Goal: Information Seeking & Learning: Learn about a topic

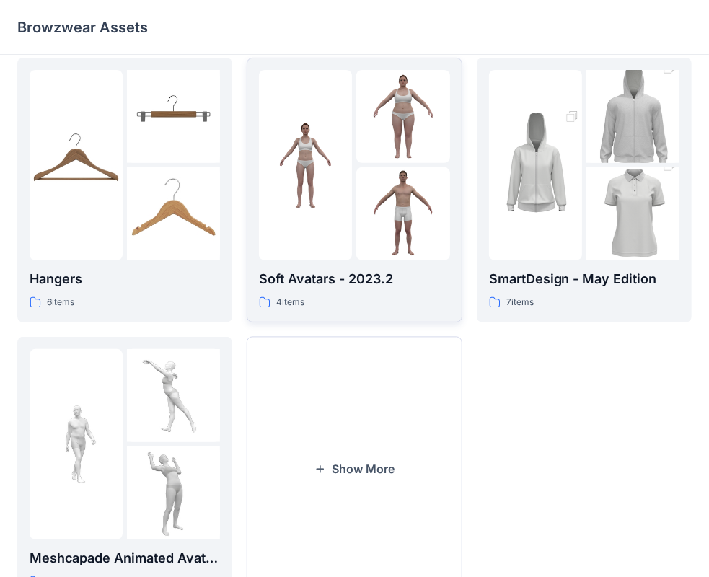
scroll to position [286, 0]
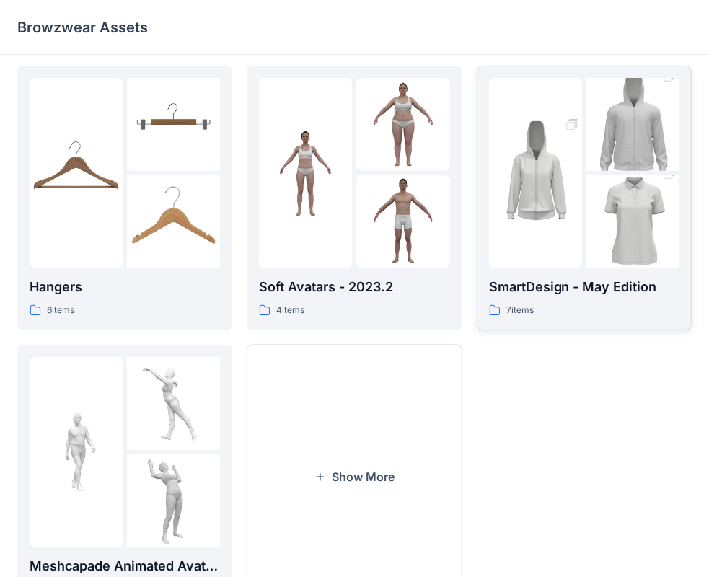
click at [580, 218] on img at bounding box center [535, 173] width 93 height 140
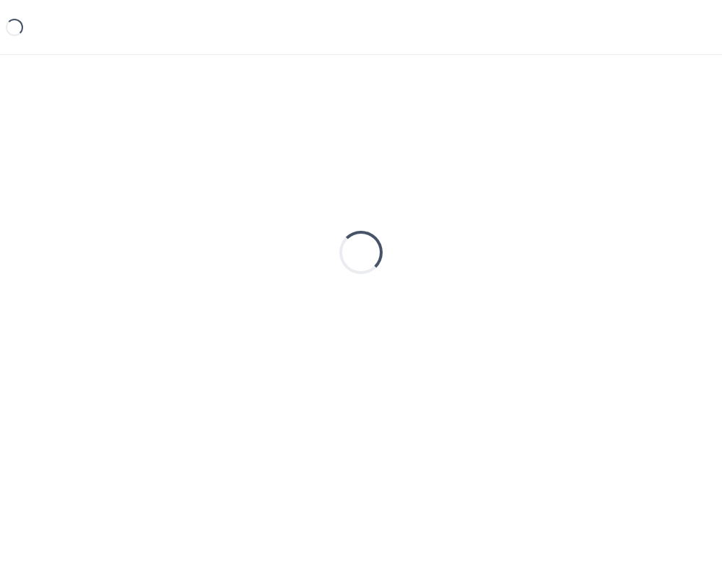
click at [580, 219] on div "Loading..." at bounding box center [360, 252] width 687 height 361
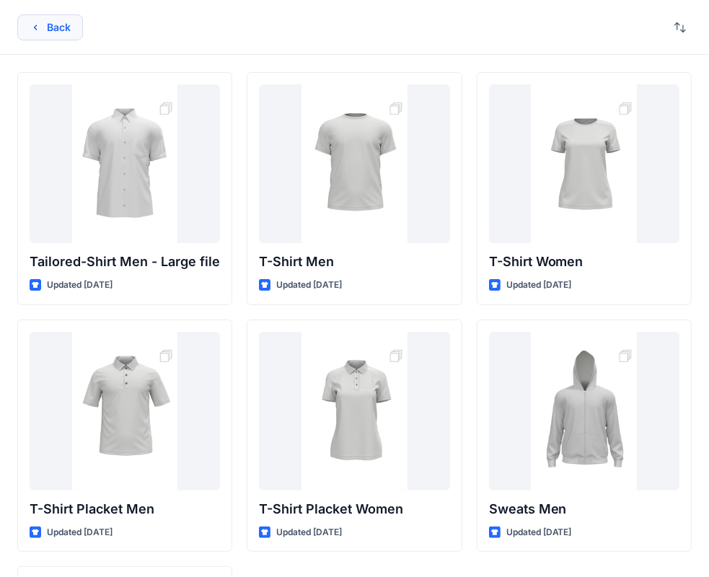
click at [44, 29] on button "Back" at bounding box center [50, 27] width 66 height 26
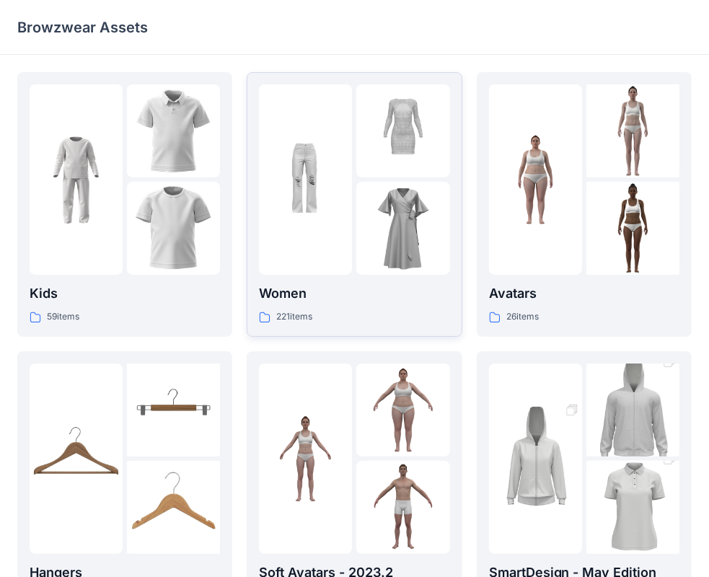
click at [365, 167] on img at bounding box center [402, 130] width 93 height 93
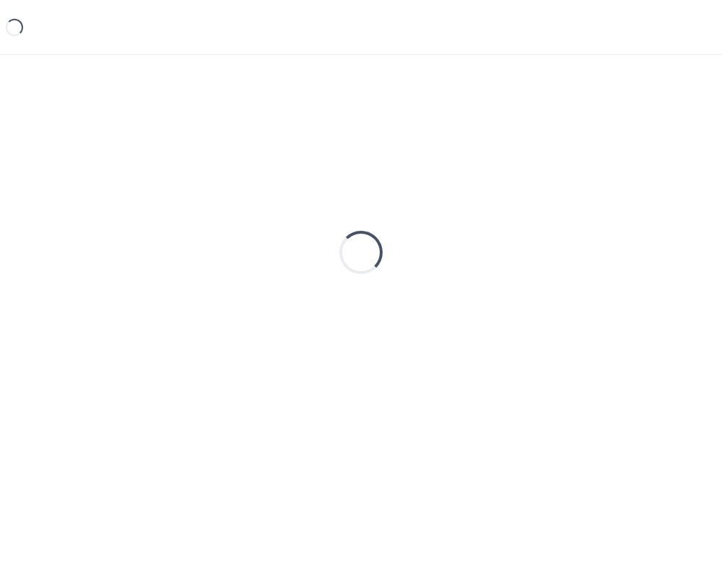
click at [365, 167] on div "Loading..." at bounding box center [360, 252] width 687 height 361
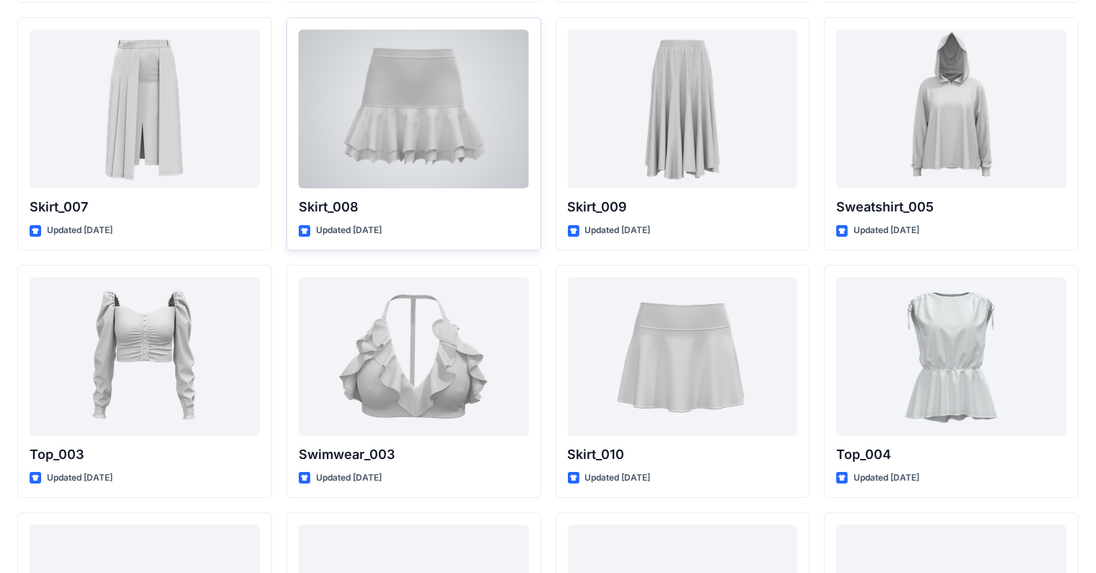
scroll to position [5250, 0]
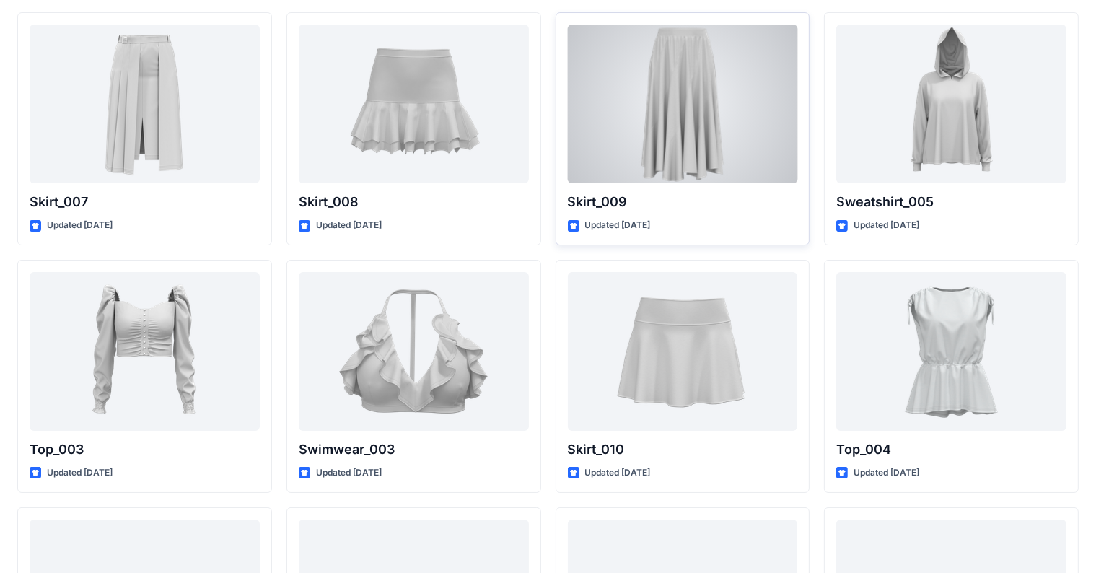
click at [638, 152] on div at bounding box center [683, 104] width 230 height 159
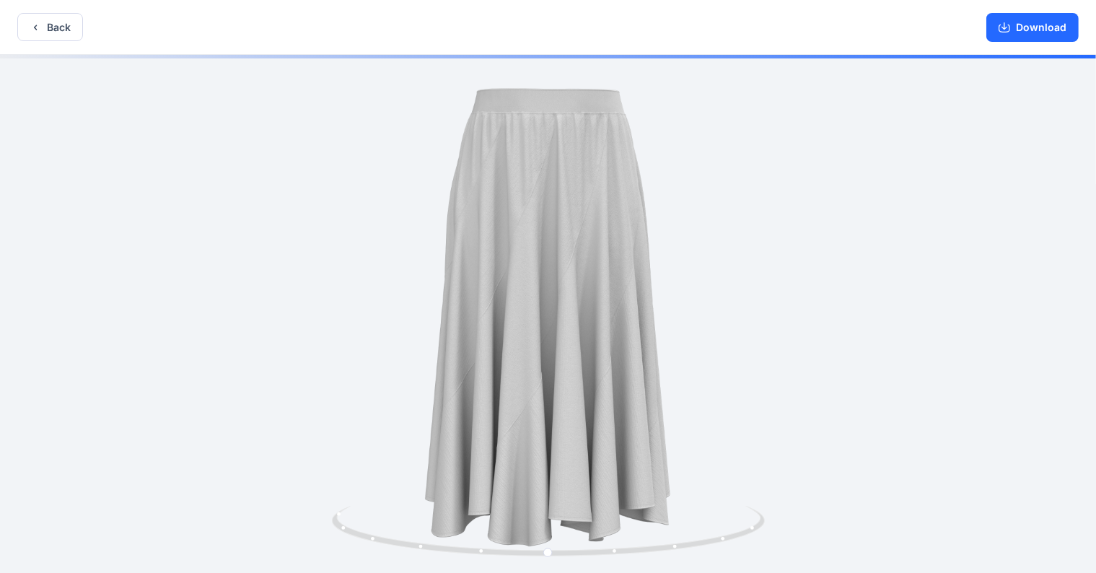
click at [692, 297] on div at bounding box center [548, 315] width 1096 height 521
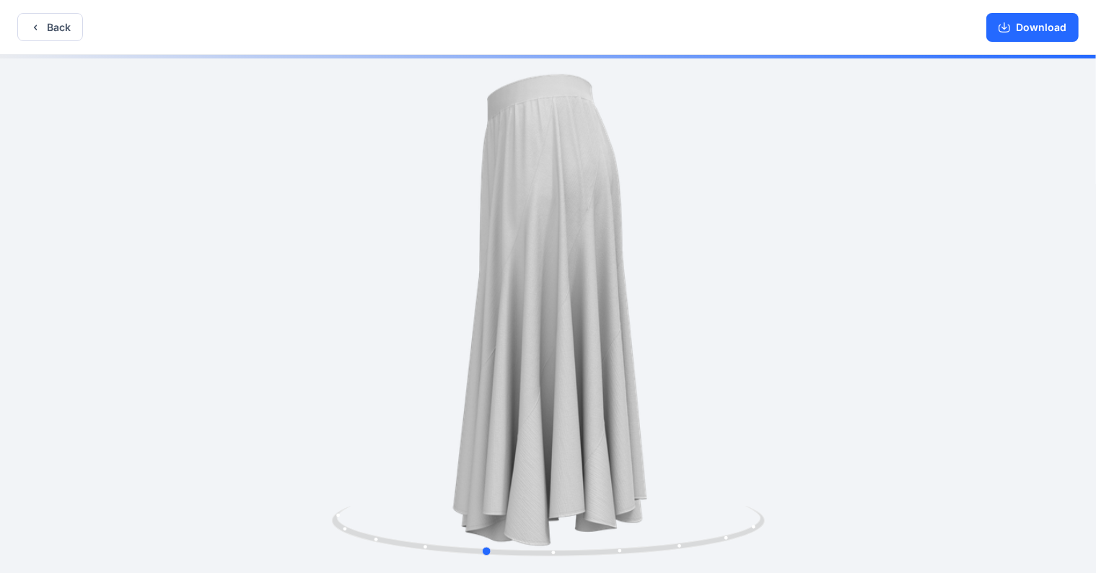
drag, startPoint x: 707, startPoint y: 295, endPoint x: 628, endPoint y: 292, distance: 79.4
click at [628, 292] on div at bounding box center [548, 315] width 1096 height 521
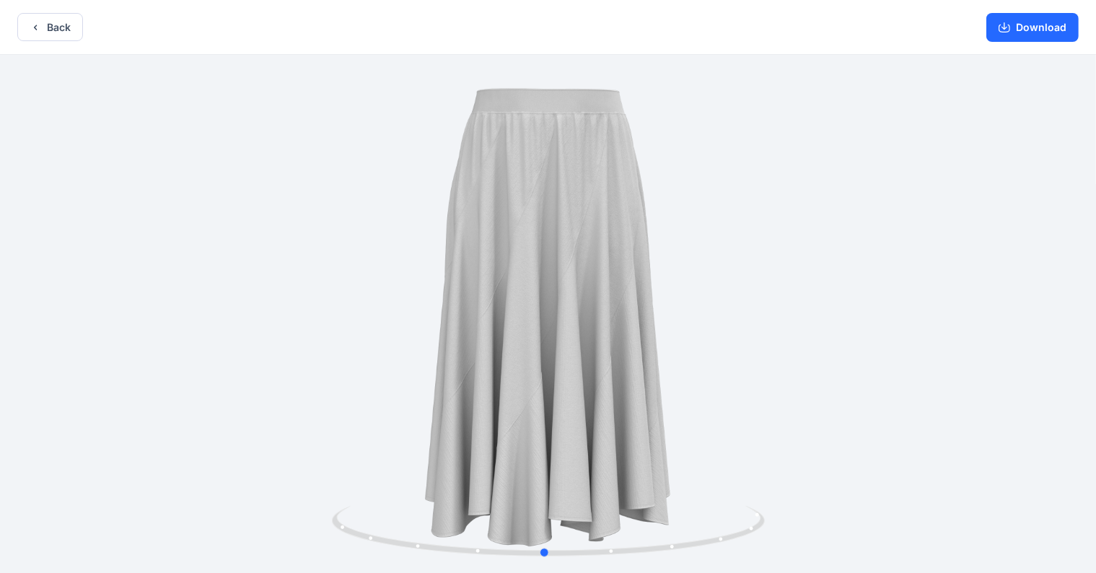
drag, startPoint x: 675, startPoint y: 289, endPoint x: 318, endPoint y: 253, distance: 358.9
click at [318, 253] on div at bounding box center [548, 315] width 1096 height 521
click at [36, 18] on button "Back" at bounding box center [50, 27] width 66 height 28
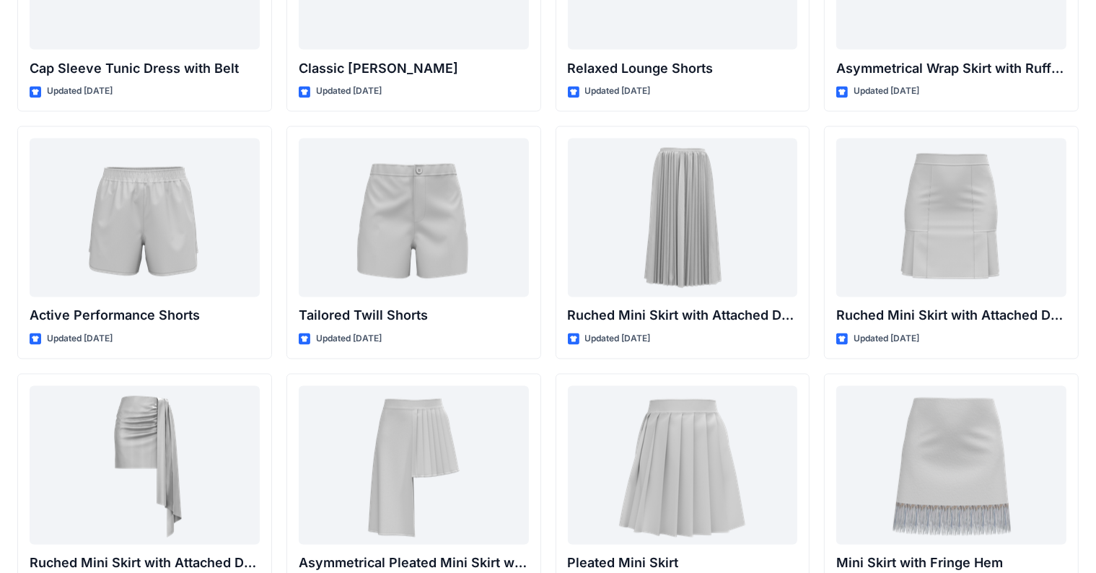
scroll to position [2520, 0]
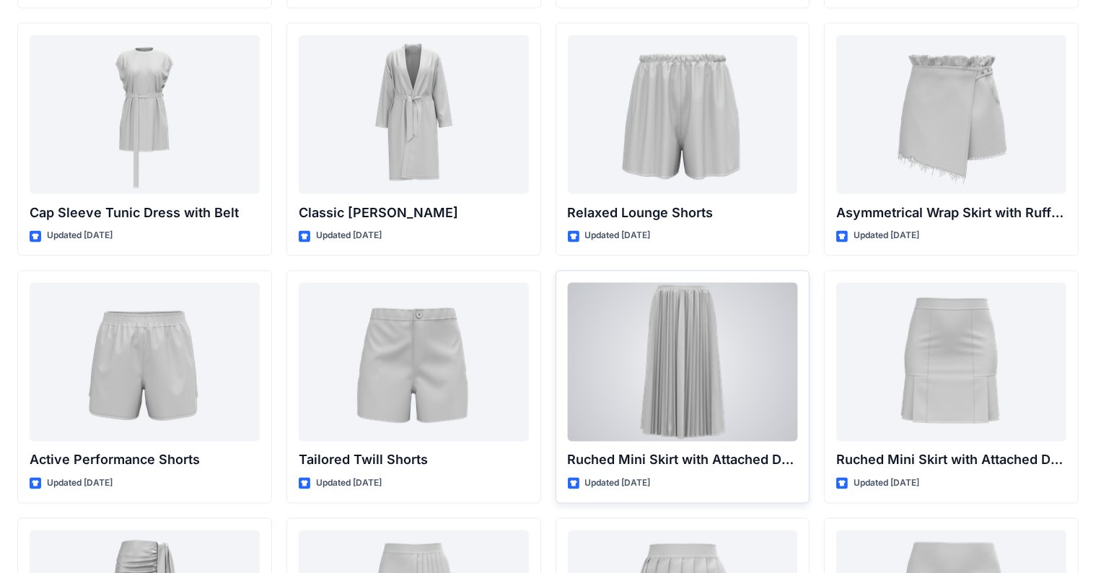
click at [626, 294] on div at bounding box center [683, 362] width 230 height 159
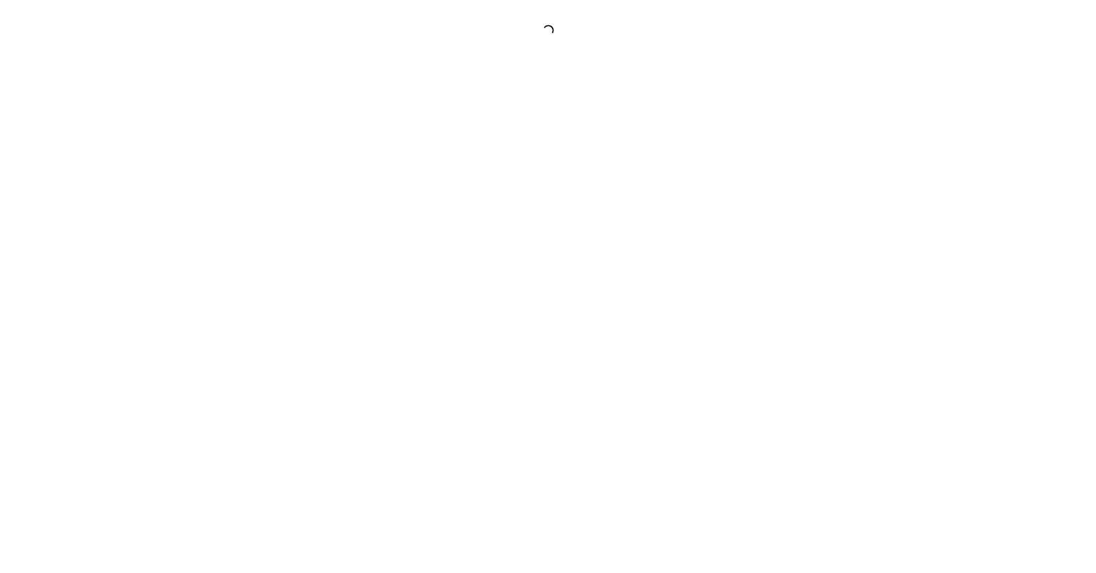
click at [626, 294] on div at bounding box center [548, 286] width 1096 height 573
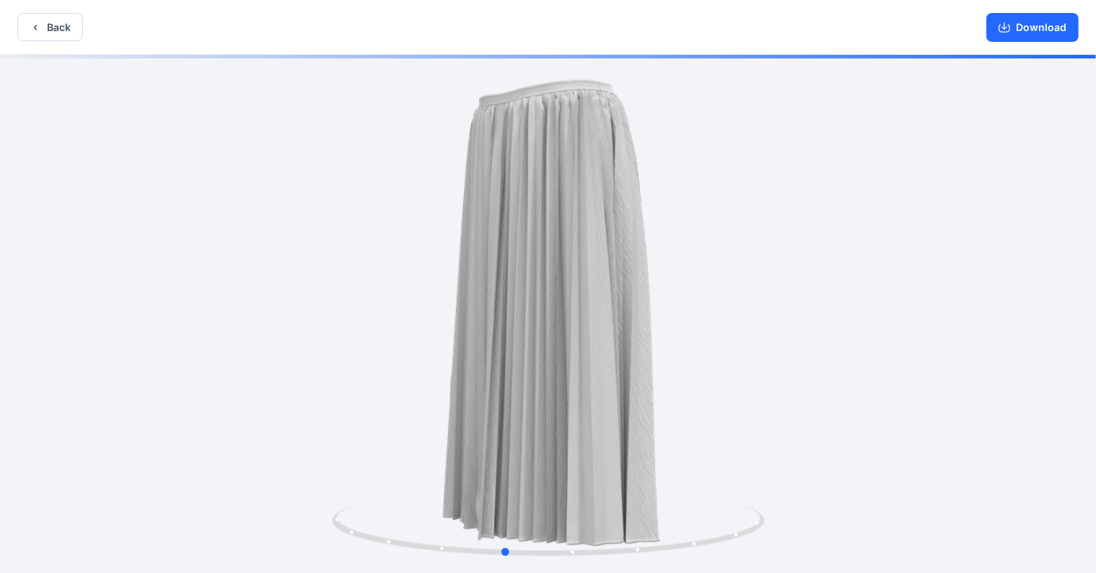
drag, startPoint x: 648, startPoint y: 271, endPoint x: 596, endPoint y: 263, distance: 52.6
click at [596, 263] on div at bounding box center [548, 315] width 1096 height 521
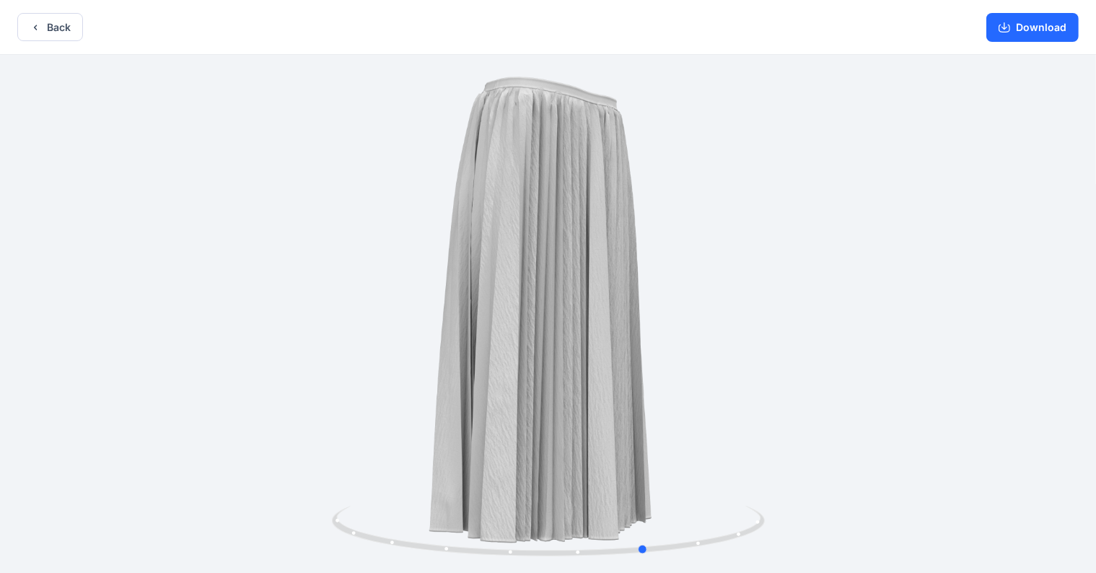
drag, startPoint x: 635, startPoint y: 277, endPoint x: 352, endPoint y: 228, distance: 287.1
click at [352, 228] on div at bounding box center [548, 315] width 1096 height 521
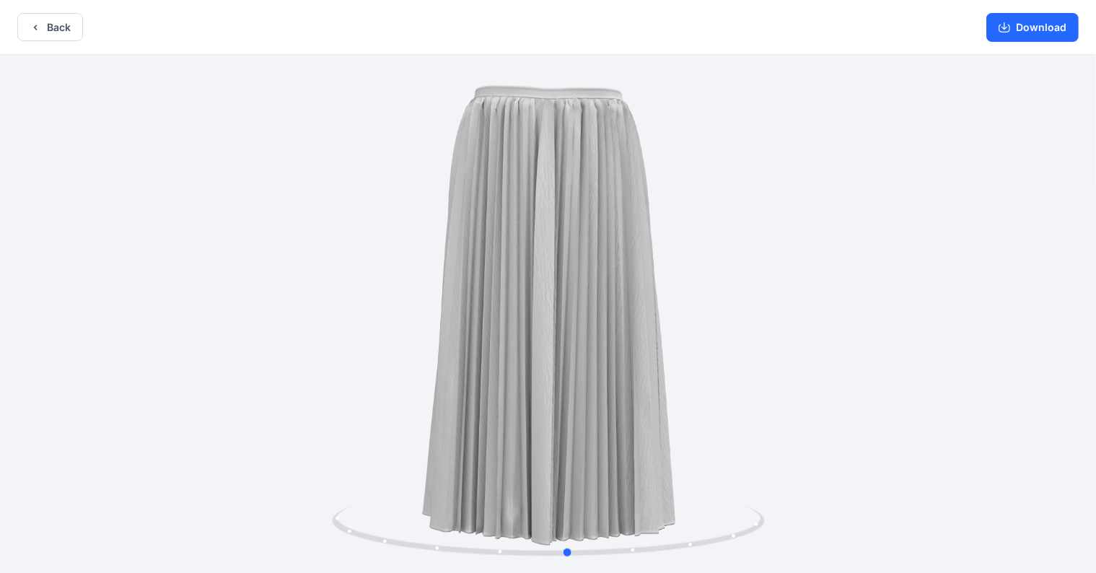
drag, startPoint x: 781, startPoint y: 235, endPoint x: 703, endPoint y: 233, distance: 78.0
click at [703, 233] on div at bounding box center [548, 315] width 1096 height 521
click at [65, 26] on button "Back" at bounding box center [50, 27] width 66 height 28
